Goal: Task Accomplishment & Management: Manage account settings

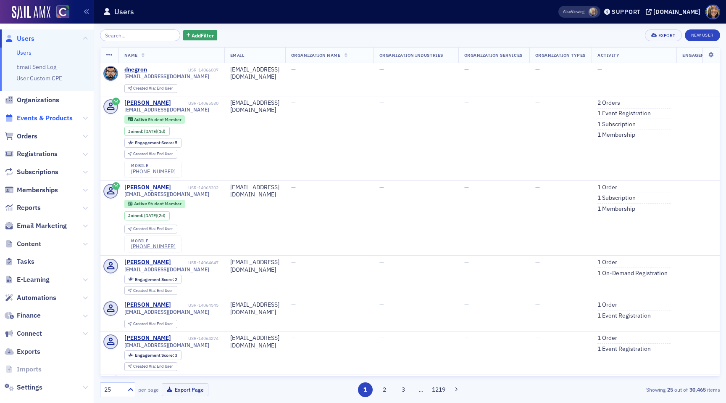
click at [47, 119] on span "Events & Products" at bounding box center [45, 118] width 56 height 9
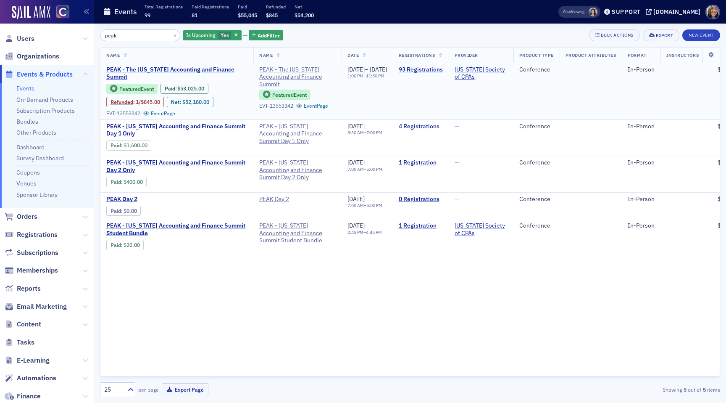
type input "peak"
click at [443, 71] on link "93 Registrations" at bounding box center [421, 70] width 44 height 8
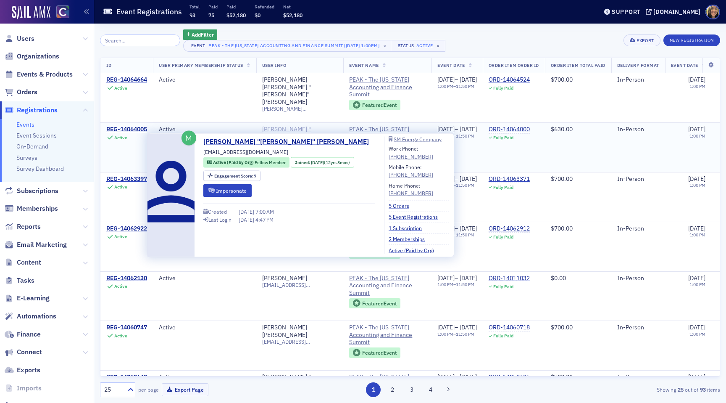
click at [296, 127] on div "[PERSON_NAME] "[PERSON_NAME]" [PERSON_NAME]" at bounding box center [300, 137] width 76 height 22
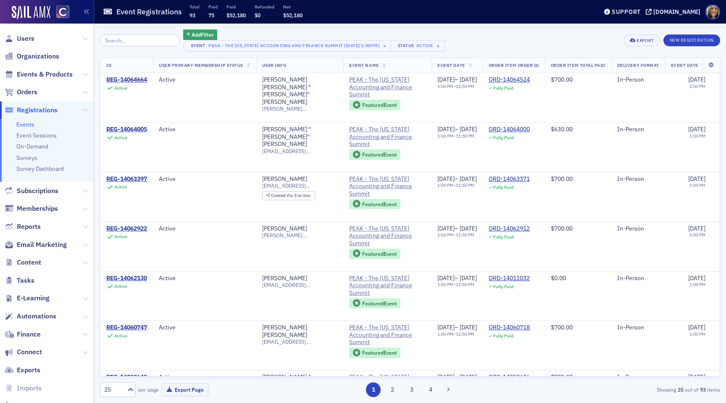
click at [261, 29] on div "Add Filter" at bounding box center [314, 34] width 262 height 11
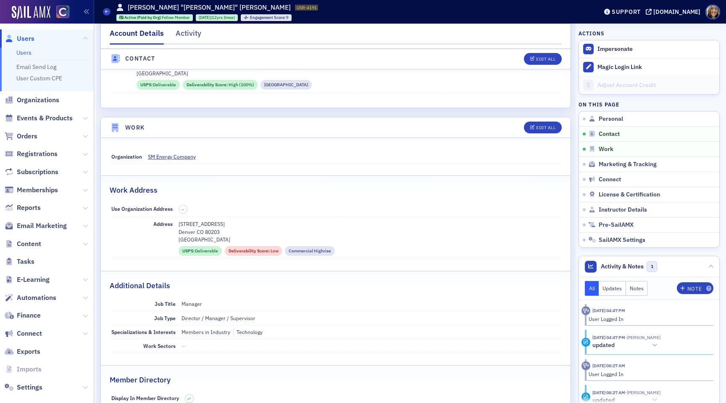
scroll to position [454, 0]
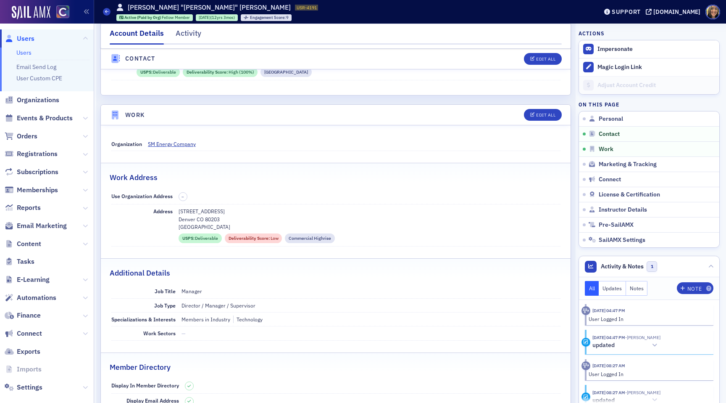
click at [27, 53] on link "Users" at bounding box center [23, 53] width 15 height 8
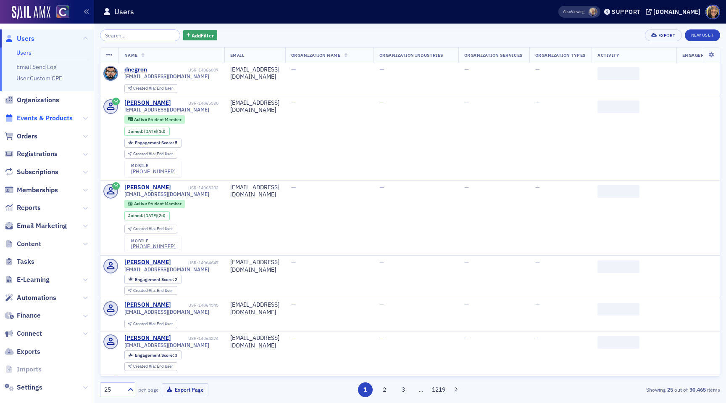
click at [32, 121] on span "Events & Products" at bounding box center [45, 118] width 56 height 9
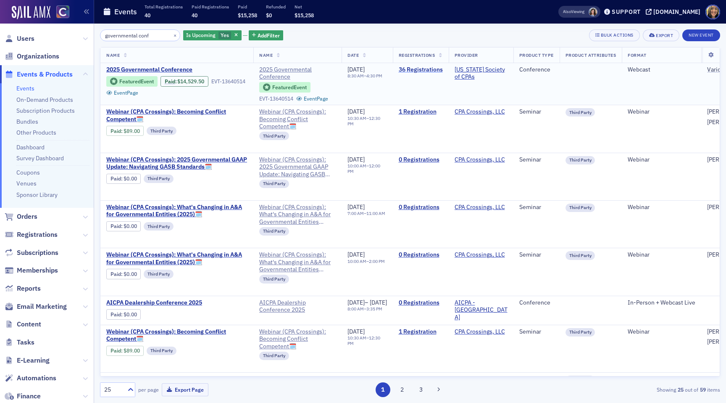
type input "governmental conf"
click at [443, 67] on link "36 Registrations" at bounding box center [421, 70] width 44 height 8
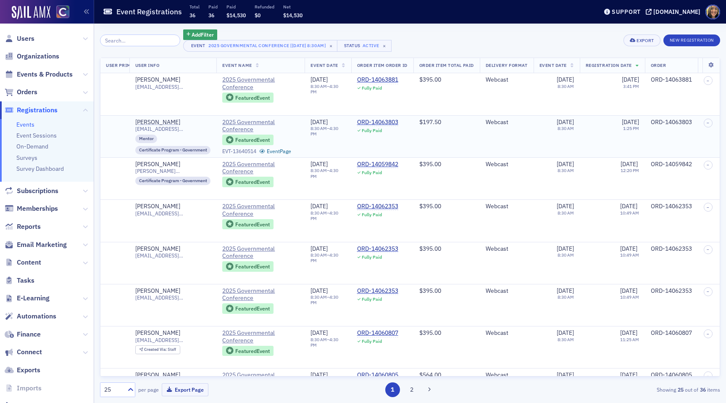
scroll to position [0, 138]
